Goal: Transaction & Acquisition: Purchase product/service

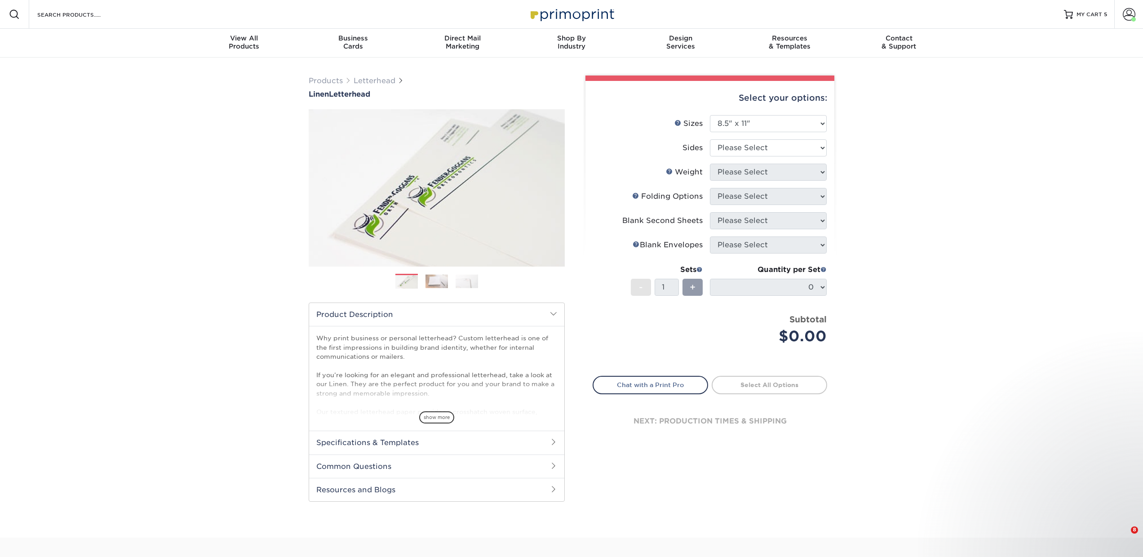
select select "8.50x11.00"
click at [76, 13] on input "Search Products" at bounding box center [80, 14] width 88 height 11
type input "un"
click at [86, 18] on input "Search Products" at bounding box center [80, 14] width 88 height 11
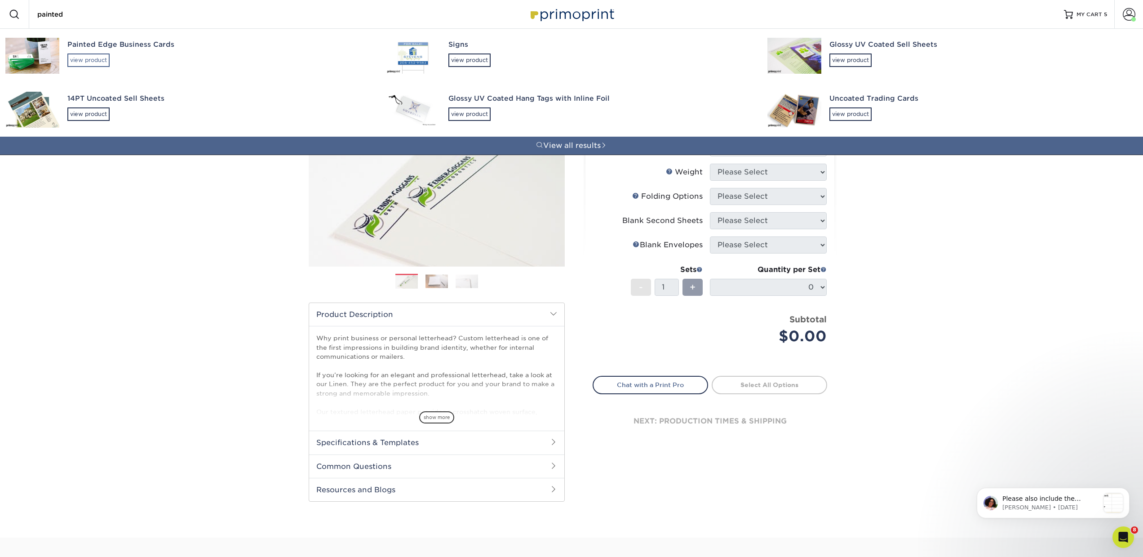
type input "painted"
click at [92, 64] on div "view product" at bounding box center [88, 59] width 42 height 13
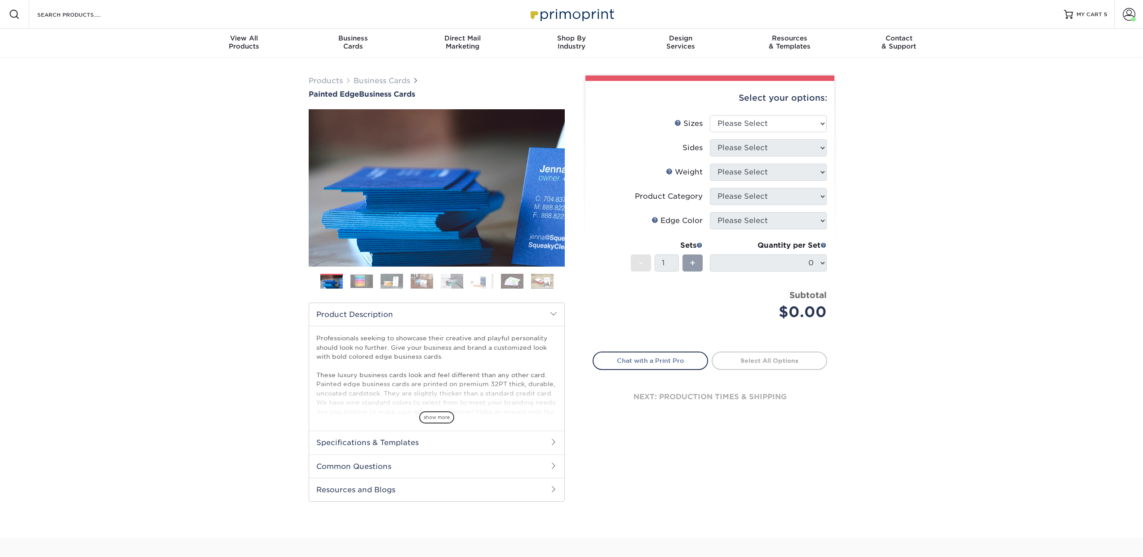
click at [387, 442] on h2 "Specifications & Templates" at bounding box center [436, 441] width 255 height 23
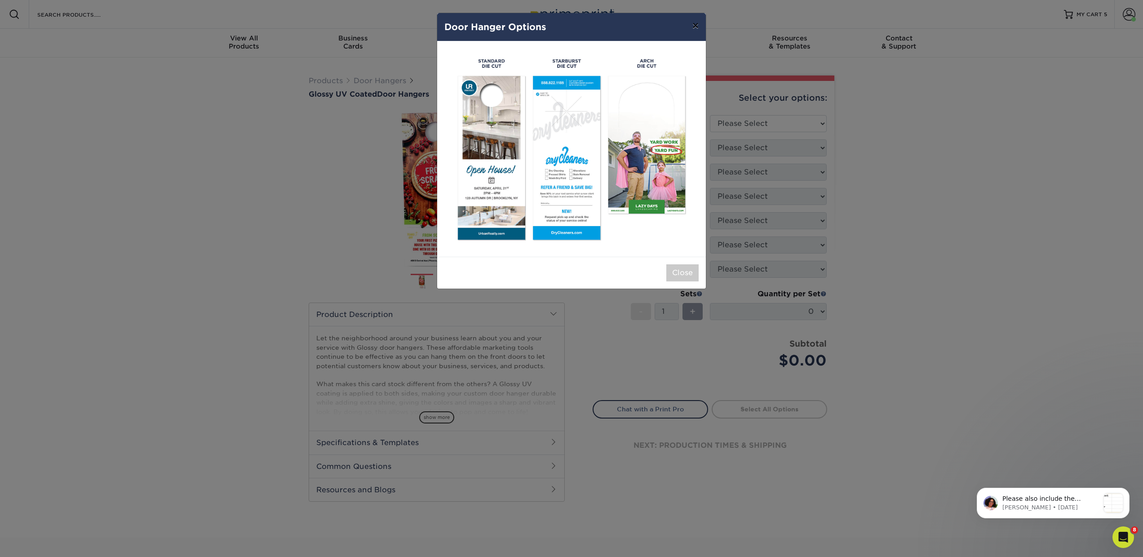
click at [694, 27] on button "×" at bounding box center [695, 25] width 21 height 25
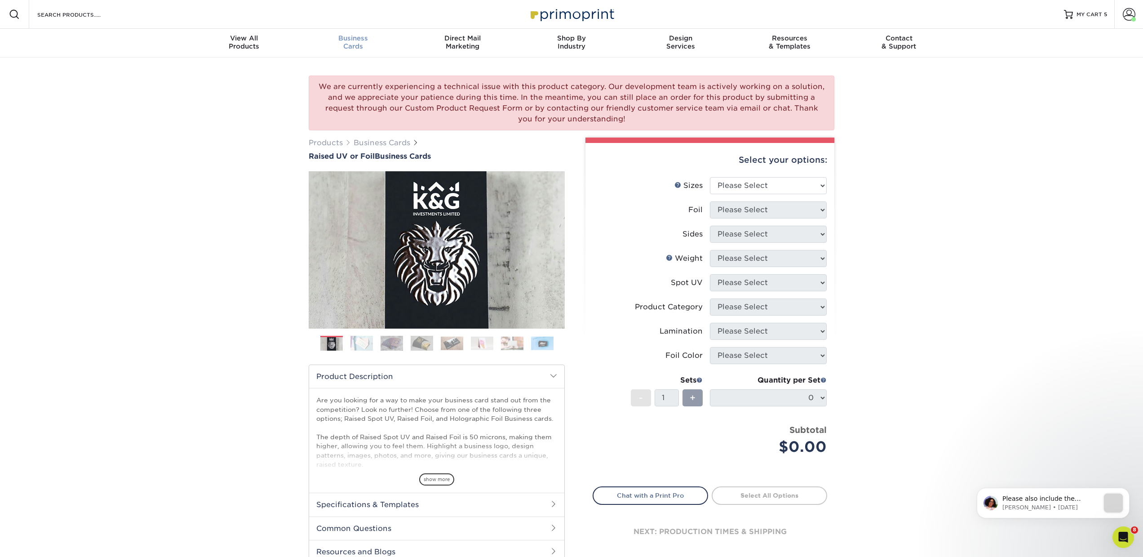
click at [350, 36] on span "Business" at bounding box center [353, 38] width 109 height 8
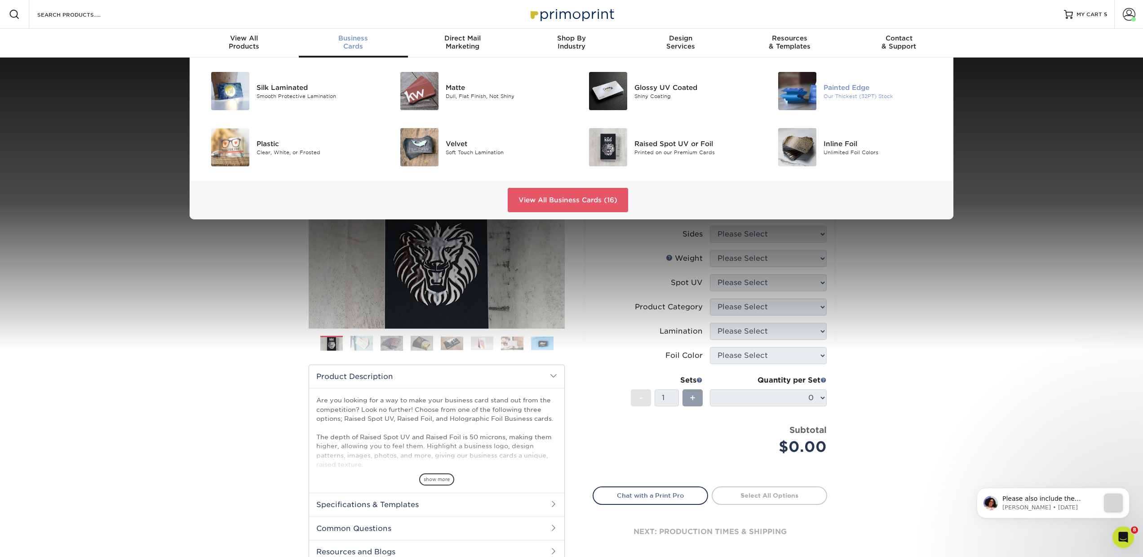
click at [826, 86] on div "Painted Edge" at bounding box center [882, 87] width 119 height 10
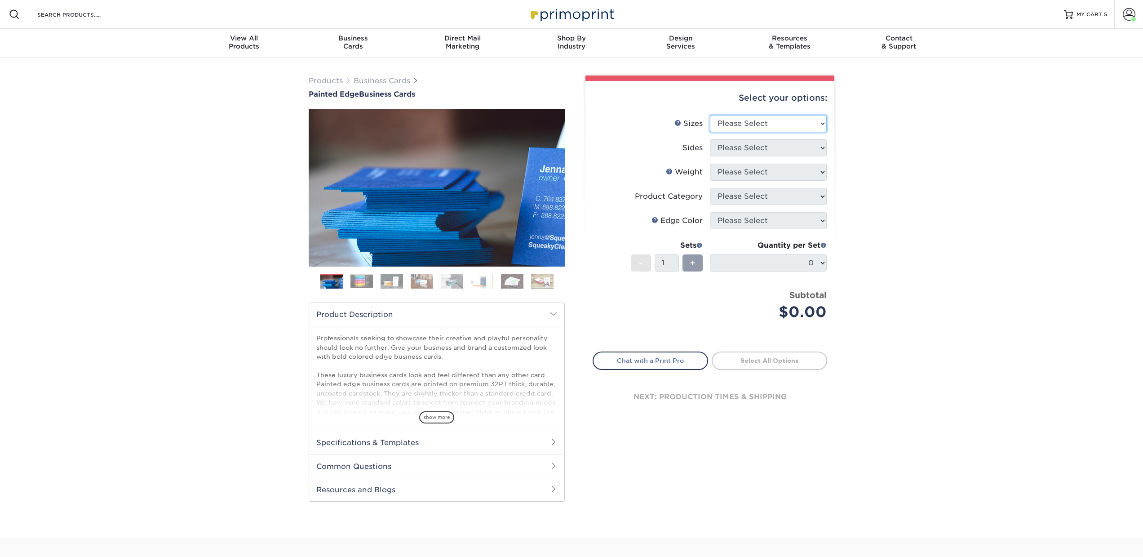
click at [739, 123] on select "Please Select 2" x 3.5" - Standard 2.125" x 3.375" - European 2.5" x 2.5" - Squ…" at bounding box center [768, 123] width 117 height 17
select select "2.00x3.50"
click at [710, 115] on select "Please Select 2" x 3.5" - Standard 2.125" x 3.375" - European 2.5" x 2.5" - Squ…" at bounding box center [768, 123] width 117 height 17
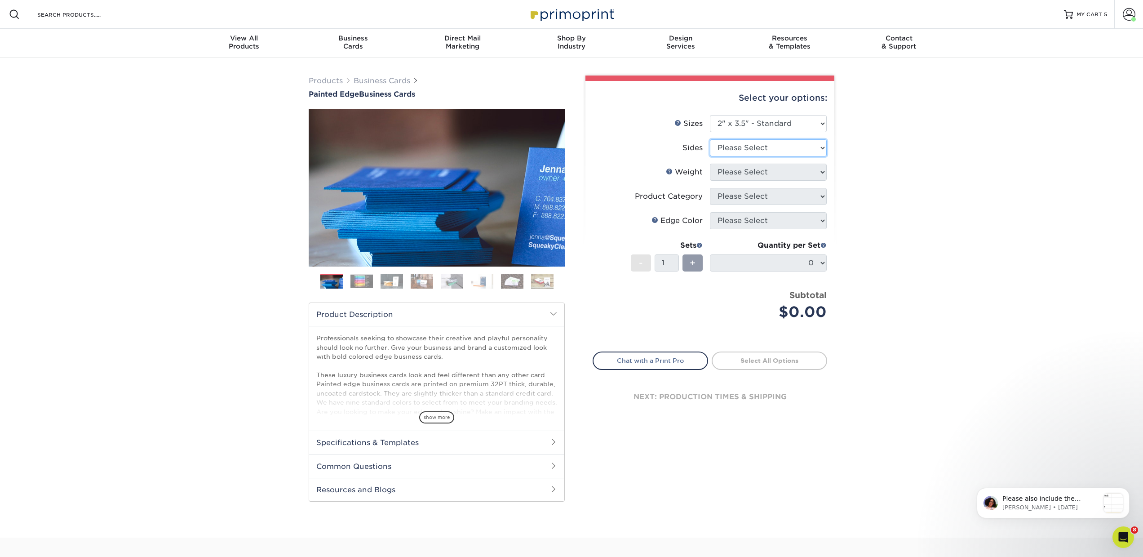
click at [726, 149] on select "Please Select Print Both Sides Print Front Only" at bounding box center [768, 147] width 117 height 17
select select "13abbda7-1d64-4f25-8bb2-c179b224825d"
click at [710, 139] on select "Please Select Print Both Sides Print Front Only" at bounding box center [768, 147] width 117 height 17
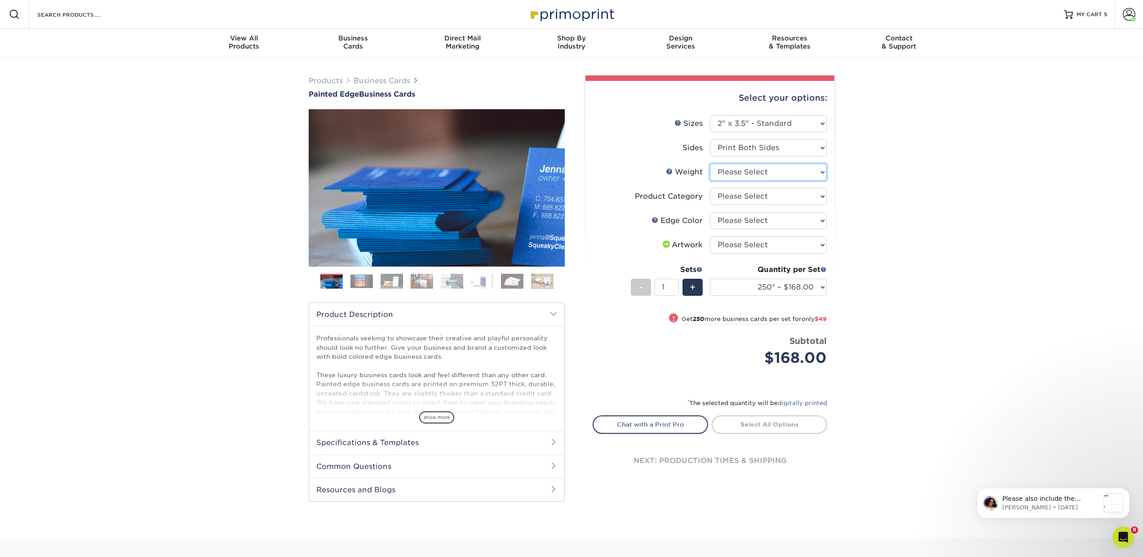
click at [738, 173] on select "Please Select 32PTUC" at bounding box center [768, 172] width 117 height 17
select select "32PTUC"
click at [710, 164] on select "Please Select 32PTUC" at bounding box center [768, 172] width 117 height 17
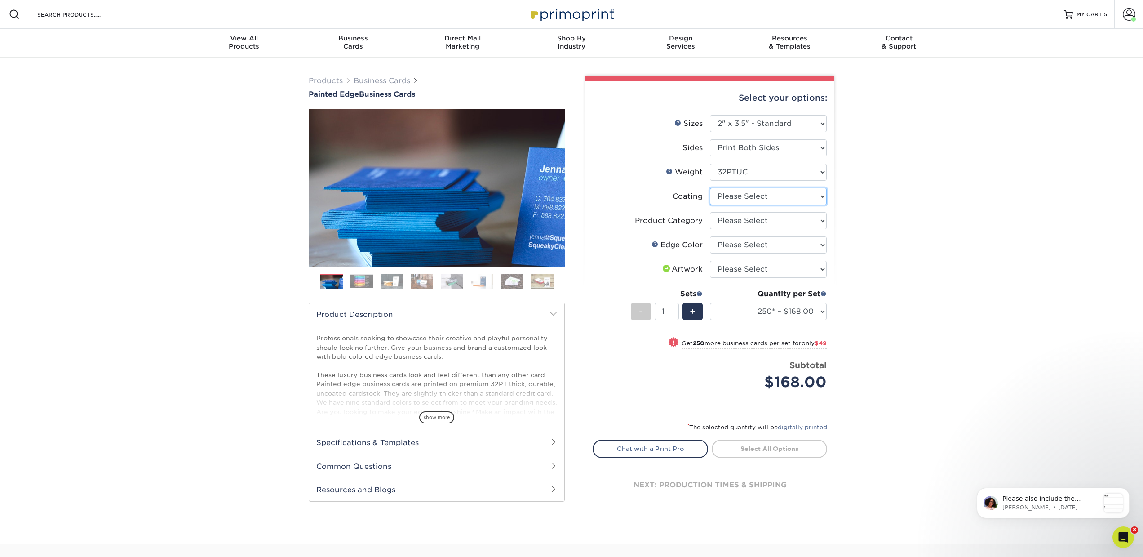
click at [717, 197] on select at bounding box center [768, 196] width 117 height 17
select select "3e7618de-abca-4bda-9f97-8b9129e913d8"
click at [710, 188] on select at bounding box center [768, 196] width 117 height 17
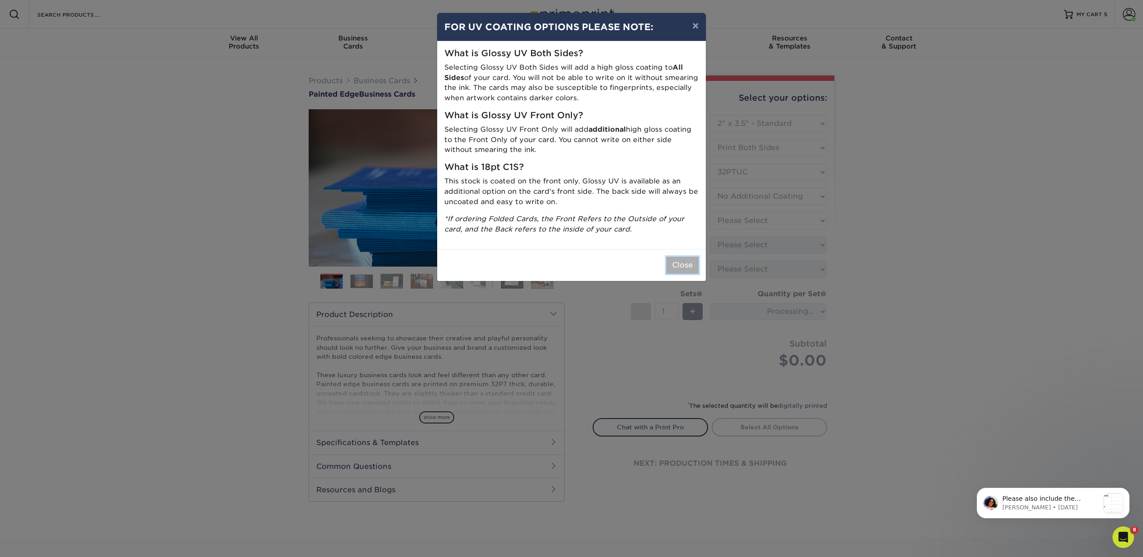
click at [688, 261] on button "Close" at bounding box center [682, 265] width 32 height 17
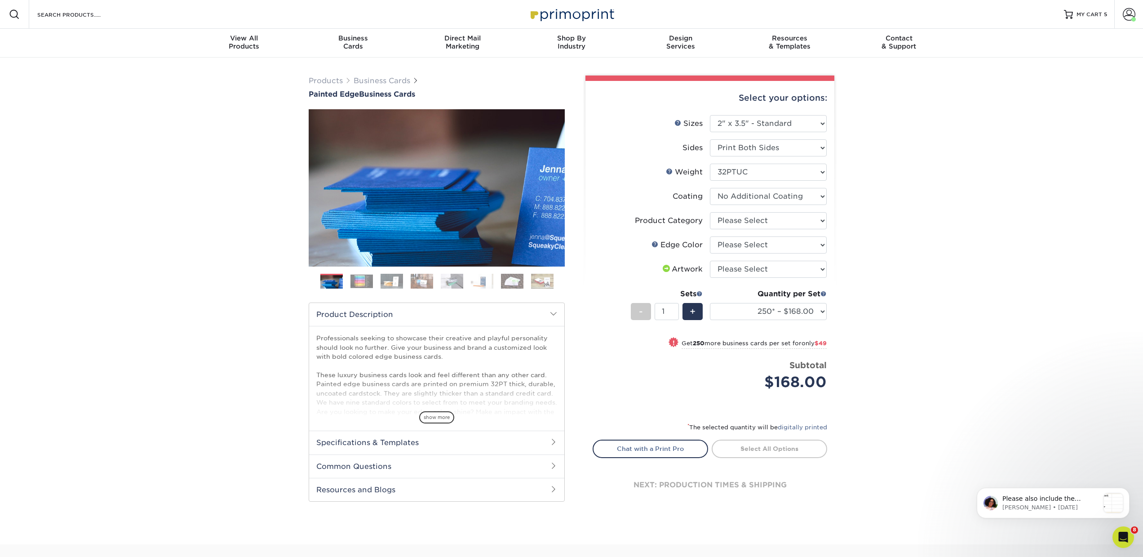
click at [757, 229] on li "Product Category Please Select Business Cards" at bounding box center [710, 224] width 234 height 24
click at [752, 221] on select "Please Select Business Cards" at bounding box center [768, 220] width 117 height 17
select select "3b5148f1-0588-4f88-a218-97bcfdce65c1"
click at [710, 212] on select "Please Select Business Cards" at bounding box center [768, 220] width 117 height 17
click at [725, 247] on select "Please Select Charcoal Black Brown Blue Pearlescent Blue Pearlescent Gold Pearl…" at bounding box center [768, 244] width 117 height 17
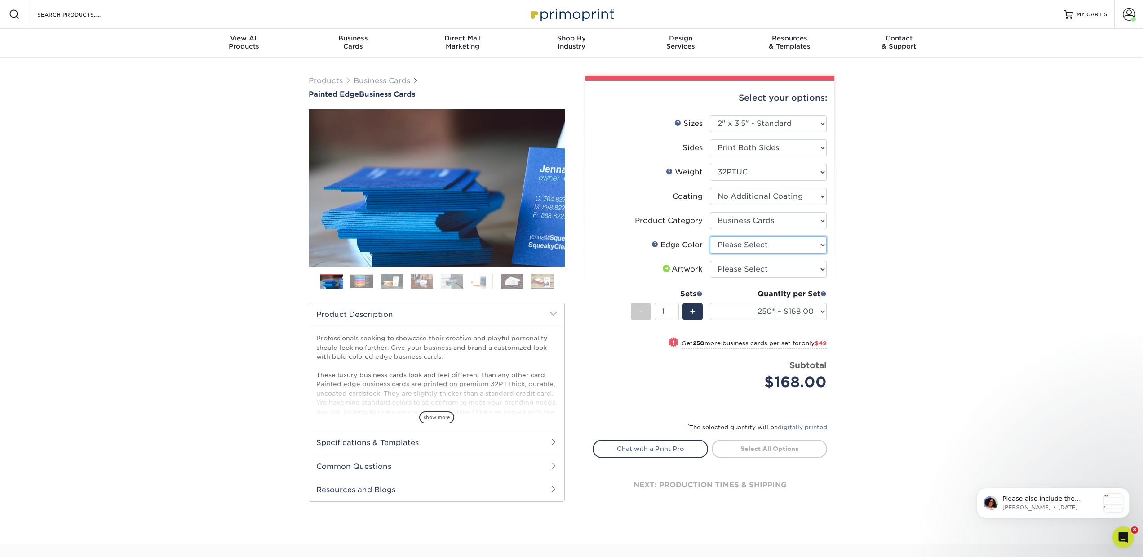
select select "8edf2e46-2dbb-4a7c-bc5c-20ba781fe219"
click at [710, 236] on select "Please Select Charcoal Black Brown Blue Pearlescent Blue Pearlescent Gold Pearl…" at bounding box center [768, 244] width 117 height 17
click at [723, 264] on select "Please Select I will upload files I need a design - $100" at bounding box center [768, 269] width 117 height 17
select select "upload"
click at [710, 261] on select "Please Select I will upload files I need a design - $100" at bounding box center [768, 269] width 117 height 17
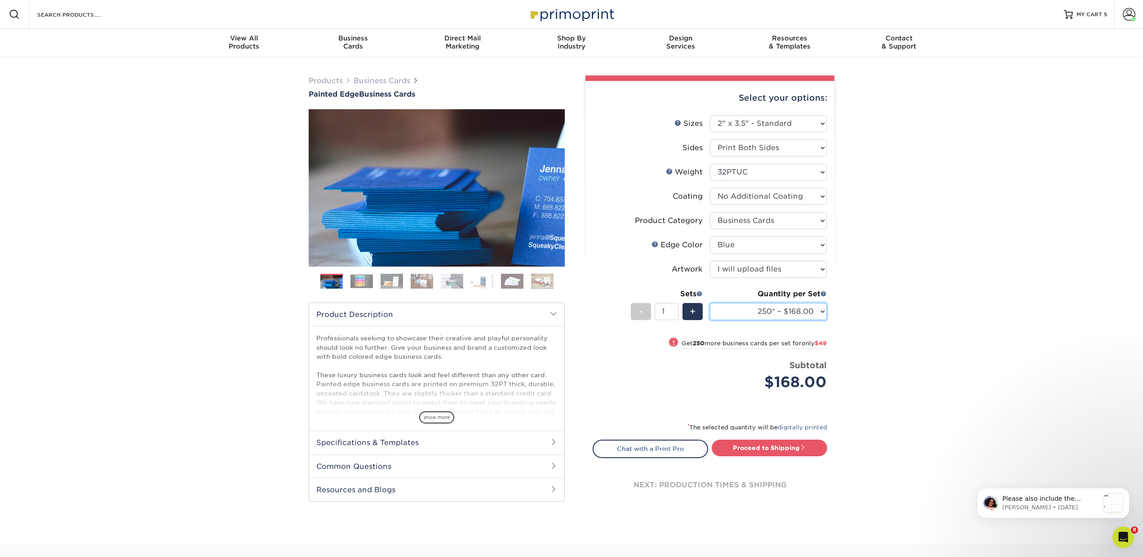
click at [721, 315] on select "250* – $168.00 500* – $217.00 1000* – $339.00" at bounding box center [768, 311] width 117 height 17
